Goal: Book appointment/travel/reservation

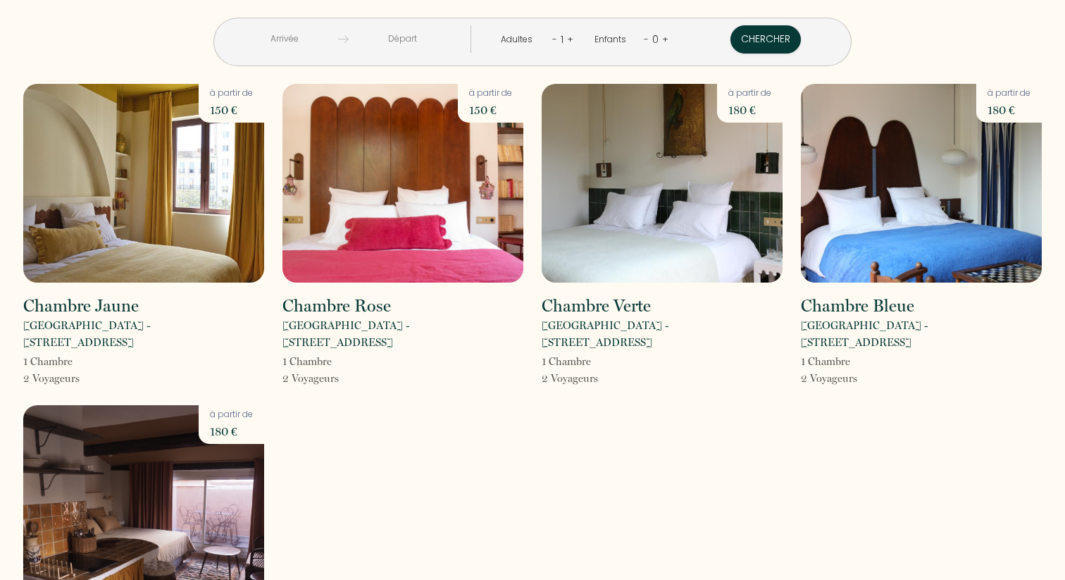
click at [338, 40] on input "text" at bounding box center [284, 38] width 108 height 27
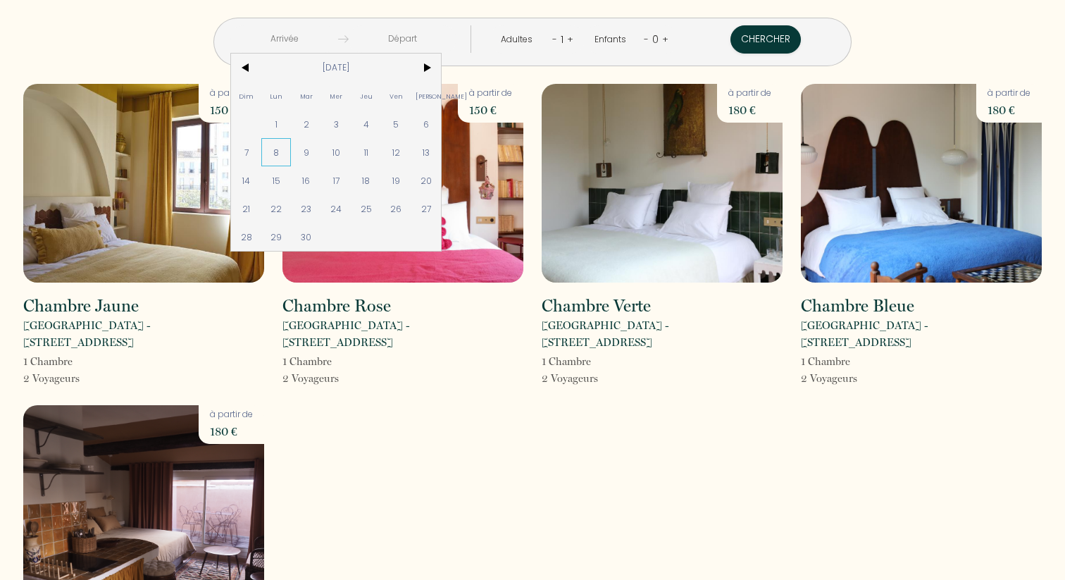
click at [292, 155] on span "8" at bounding box center [276, 152] width 30 height 28
type input "[DATE]"
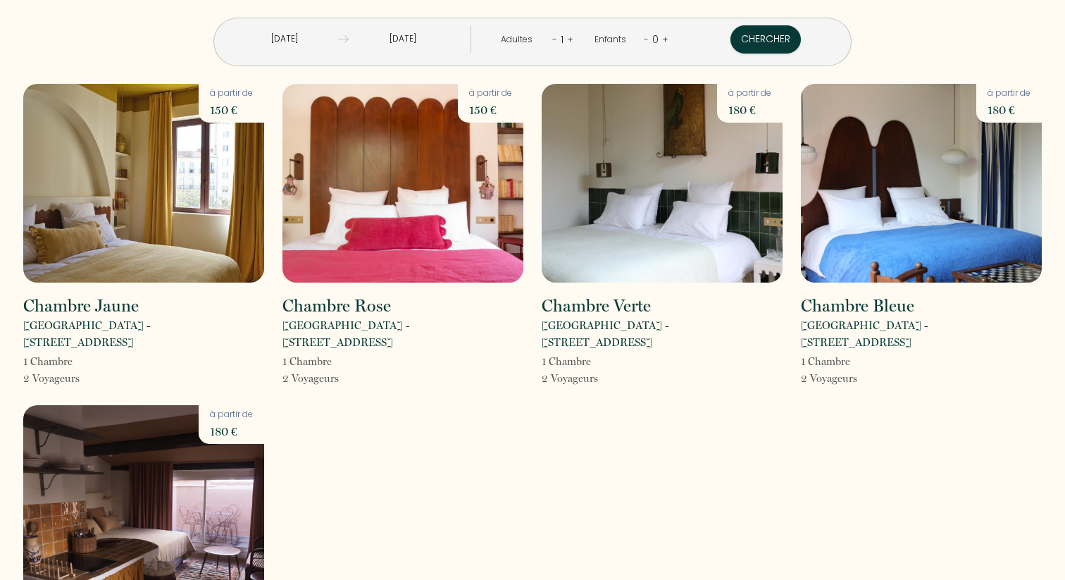
click at [349, 37] on img at bounding box center [343, 39] width 11 height 11
click at [338, 38] on input "[DATE]" at bounding box center [284, 38] width 108 height 27
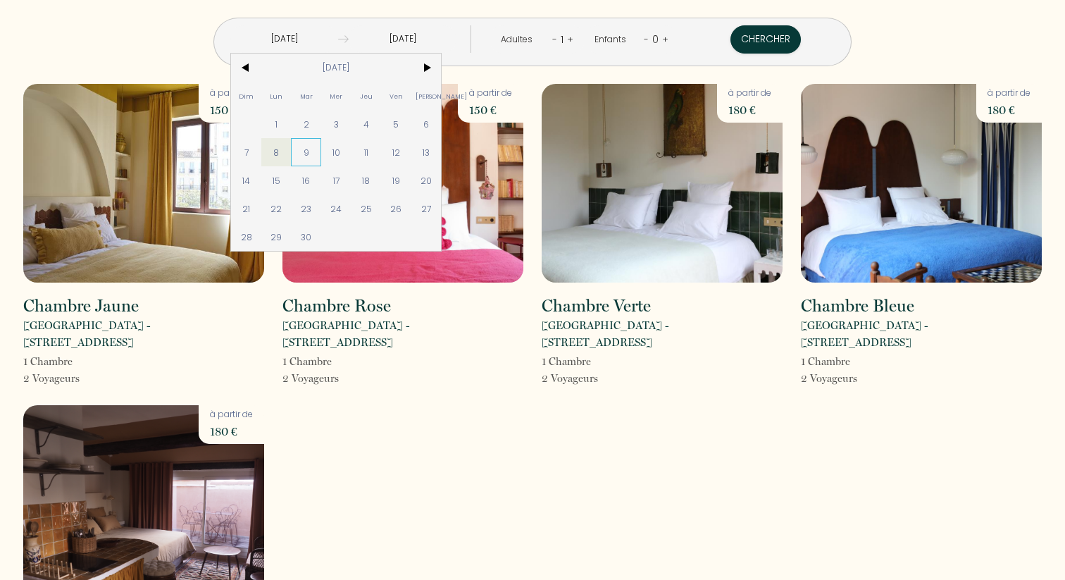
click at [321, 151] on span "9" at bounding box center [306, 152] width 30 height 28
type input "[DATE]"
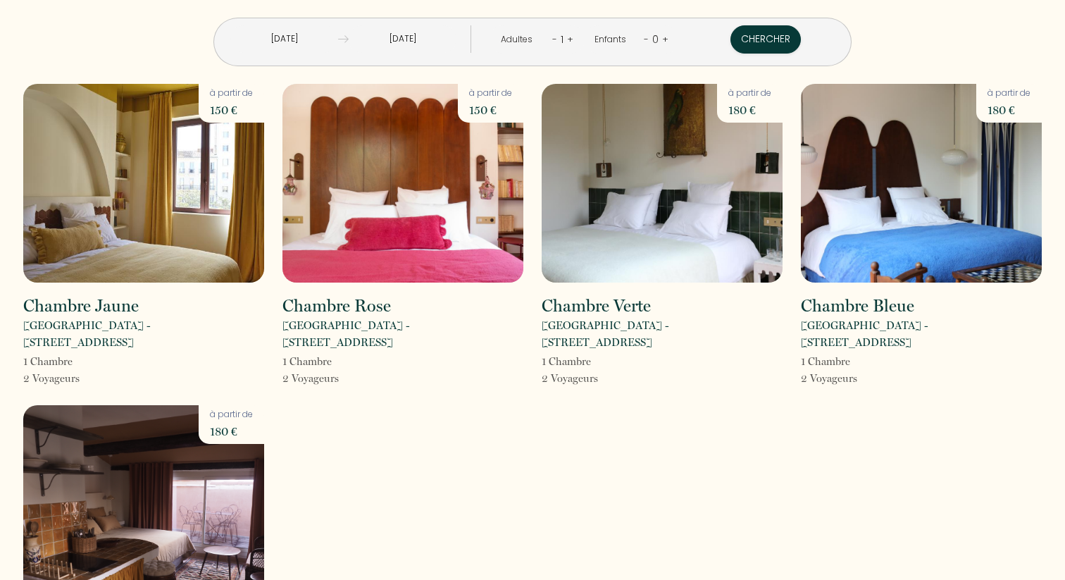
click at [559, 41] on div "1" at bounding box center [562, 39] width 10 height 23
click at [567, 40] on link "+" at bounding box center [570, 38] width 6 height 13
click at [732, 43] on button "Chercher" at bounding box center [767, 39] width 70 height 28
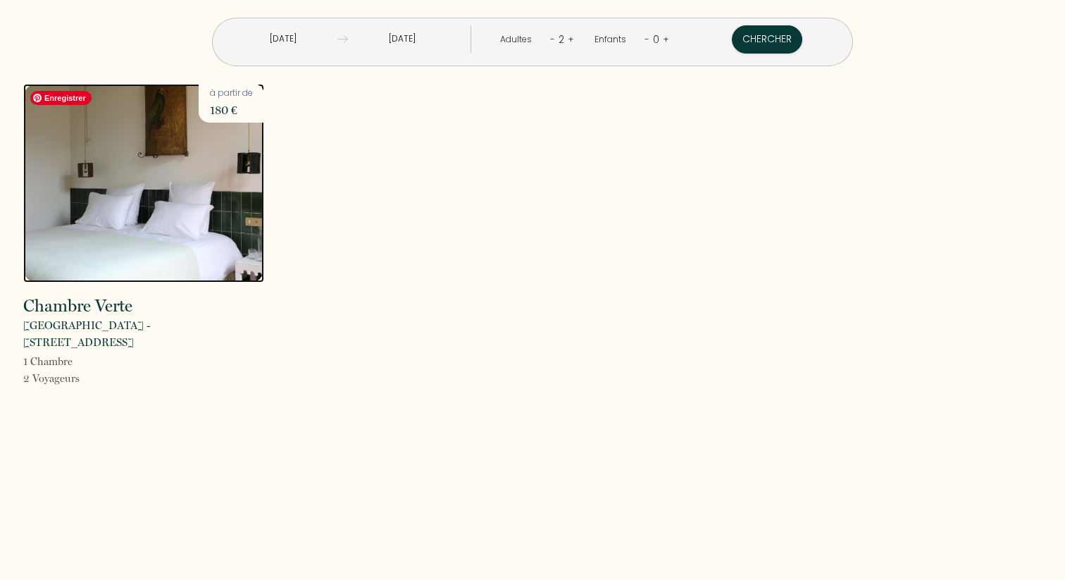
click at [216, 197] on img at bounding box center [143, 183] width 241 height 199
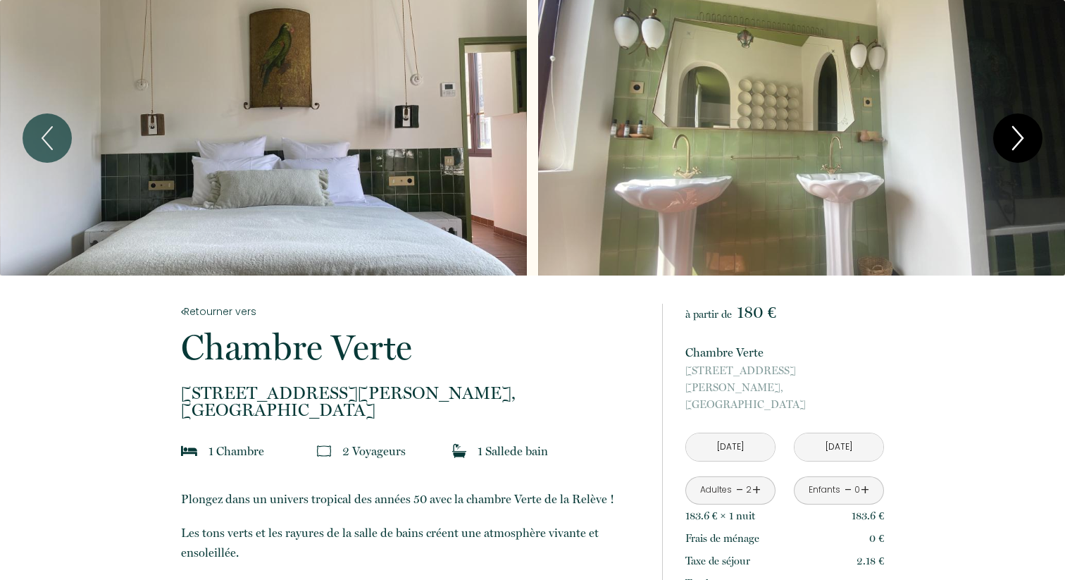
click at [1006, 136] on icon "Next" at bounding box center [1018, 138] width 30 height 42
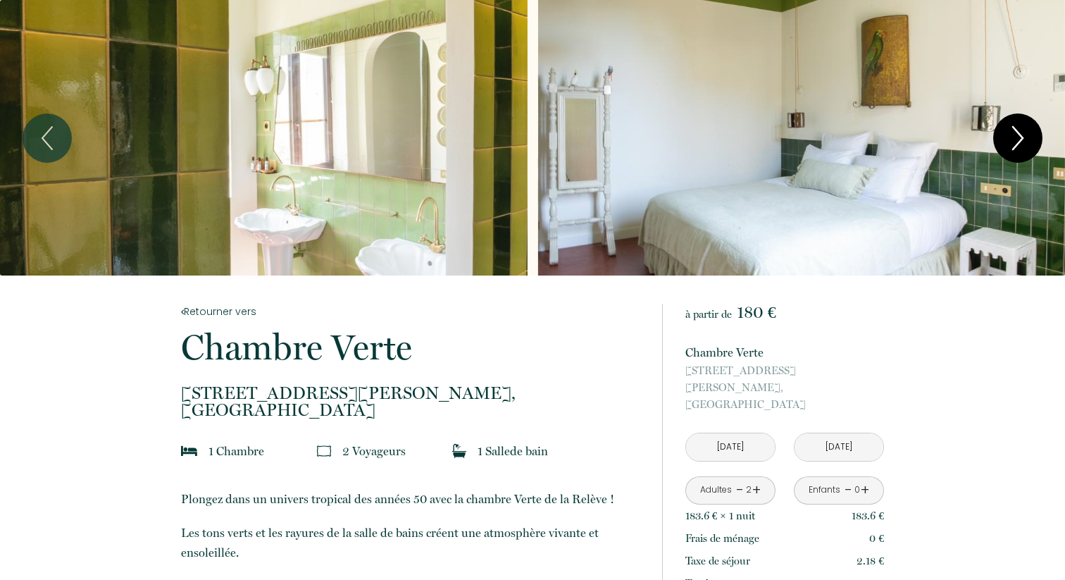
click at [1006, 136] on icon "Next" at bounding box center [1018, 138] width 30 height 42
